Goal: Task Accomplishment & Management: Manage account settings

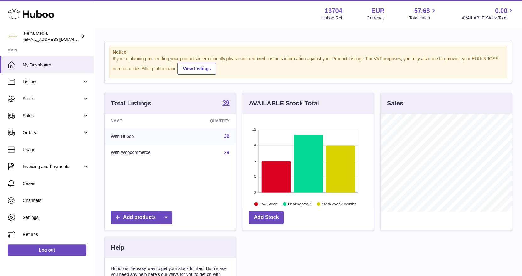
scroll to position [98, 131]
click at [48, 102] on link "Stock" at bounding box center [47, 98] width 94 height 17
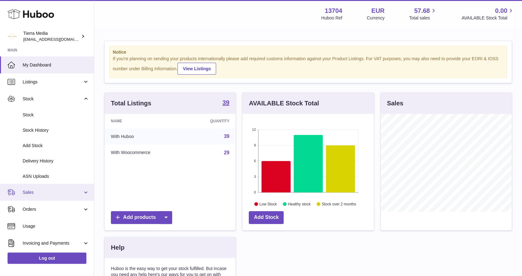
click at [56, 195] on span "Sales" at bounding box center [53, 193] width 60 height 6
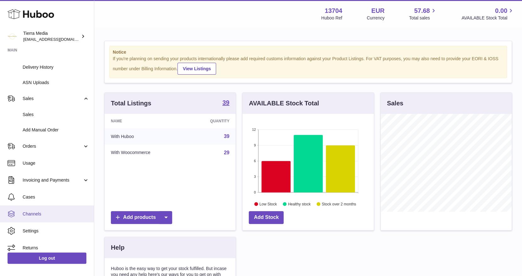
scroll to position [94, 0]
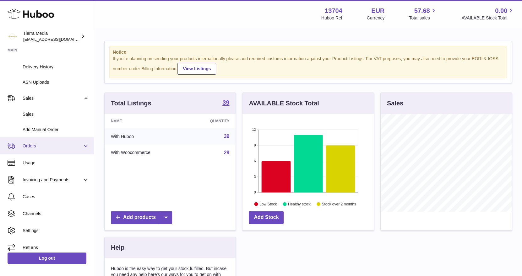
click at [34, 145] on span "Orders" at bounding box center [53, 146] width 60 height 6
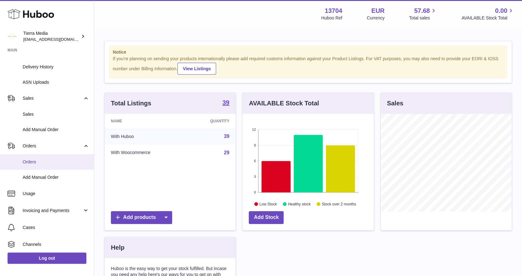
click at [36, 162] on span "Orders" at bounding box center [56, 162] width 67 height 6
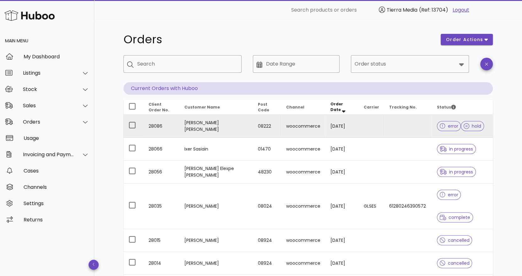
click at [369, 129] on td at bounding box center [371, 126] width 25 height 23
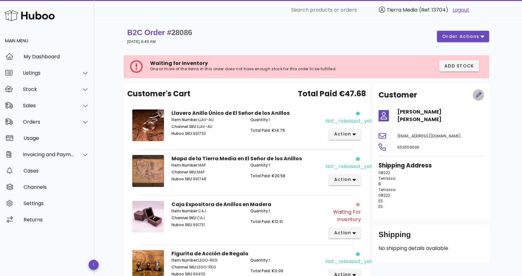
click at [479, 95] on icon "button" at bounding box center [478, 94] width 5 height 5
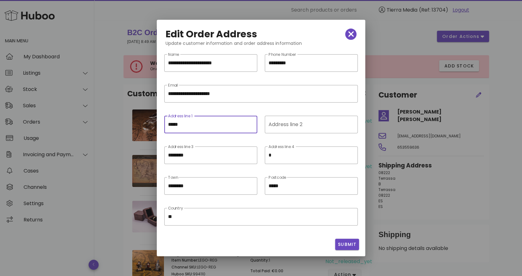
drag, startPoint x: 152, startPoint y: 126, endPoint x: 142, endPoint y: 126, distance: 10.4
click at [142, 126] on div "​ Search products or orders Tierra Media (Ref: 13704) Logout Main Menu My Dashb…" at bounding box center [261, 173] width 522 height 346
paste input "**********"
drag, startPoint x: 188, startPoint y: 124, endPoint x: 173, endPoint y: 123, distance: 14.5
click at [173, 123] on input "**********" at bounding box center [210, 125] width 85 height 10
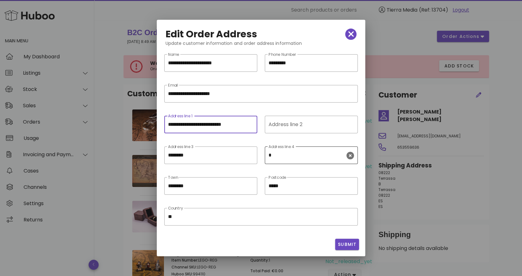
type input "**********"
click at [279, 157] on input "*" at bounding box center [306, 155] width 77 height 10
click at [345, 244] on span "Submit" at bounding box center [347, 244] width 19 height 7
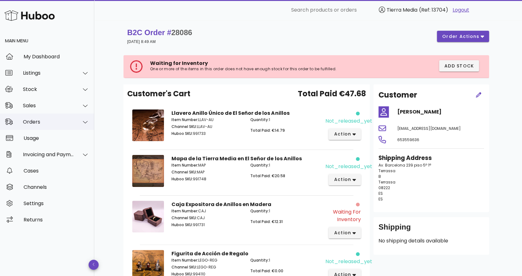
click at [45, 123] on div "Orders" at bounding box center [48, 122] width 51 height 6
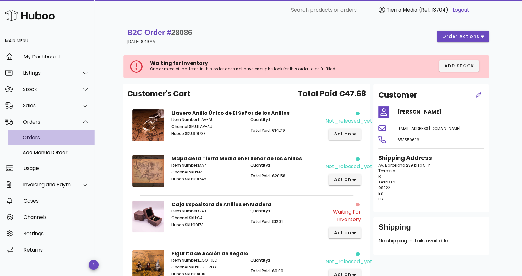
click at [43, 135] on div "Orders" at bounding box center [56, 138] width 67 height 6
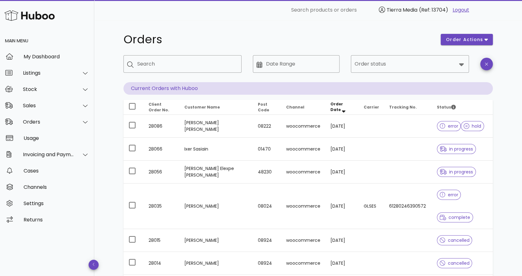
click at [221, 18] on div "​ Search products or orders Tierra Media (Ref: 13704) Logout" at bounding box center [308, 10] width 372 height 20
click at [46, 59] on div "My Dashboard" at bounding box center [57, 57] width 66 height 6
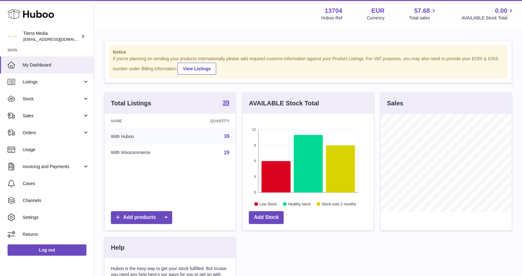
scroll to position [98, 131]
drag, startPoint x: 28, startPoint y: 129, endPoint x: 30, endPoint y: 132, distance: 3.6
click at [28, 129] on link "Orders" at bounding box center [47, 132] width 94 height 17
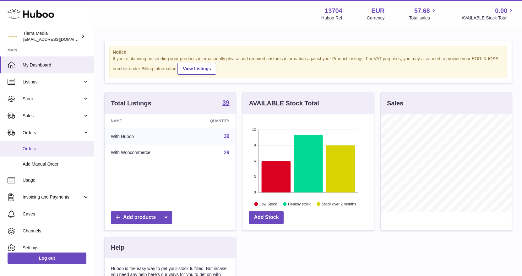
click at [40, 152] on link "Orders" at bounding box center [47, 148] width 94 height 15
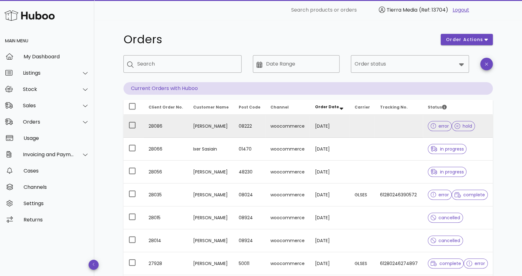
click at [422, 130] on td at bounding box center [399, 126] width 48 height 23
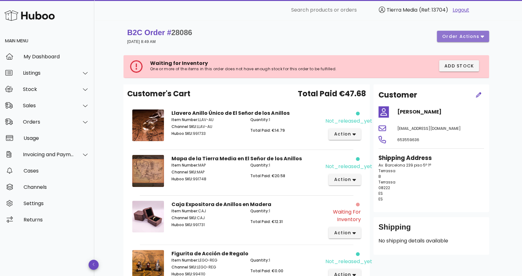
click at [482, 35] on icon "button" at bounding box center [481, 37] width 3 height 6
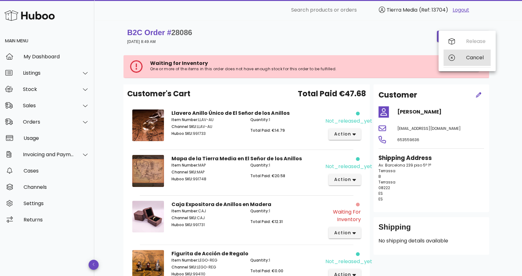
click at [465, 57] on div "Cancel" at bounding box center [466, 58] width 47 height 16
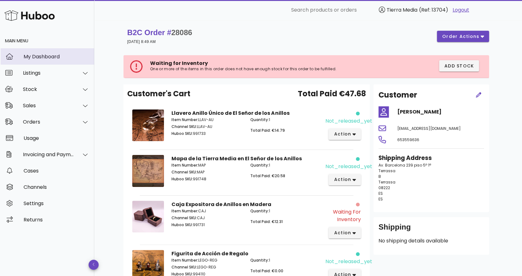
click at [59, 55] on div "My Dashboard" at bounding box center [57, 57] width 66 height 6
